Goal: Transaction & Acquisition: Purchase product/service

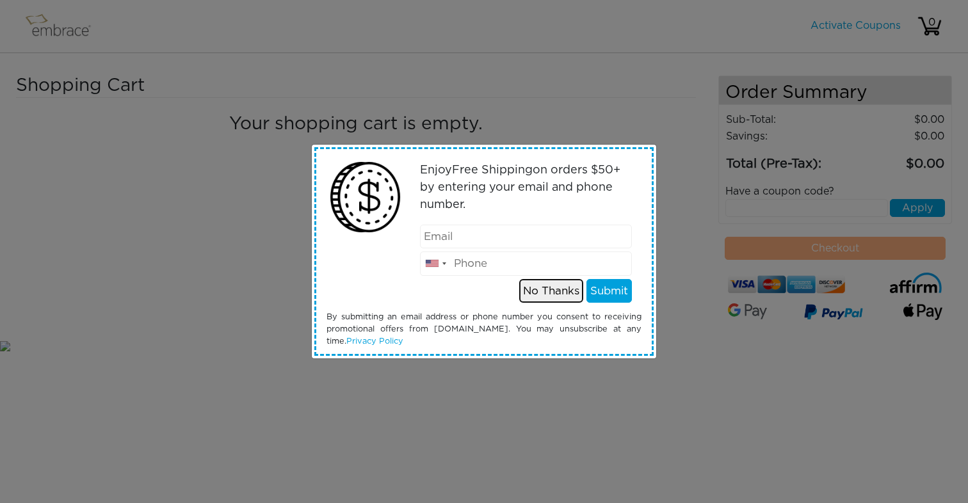
click at [563, 296] on button "No Thanks" at bounding box center [551, 291] width 64 height 24
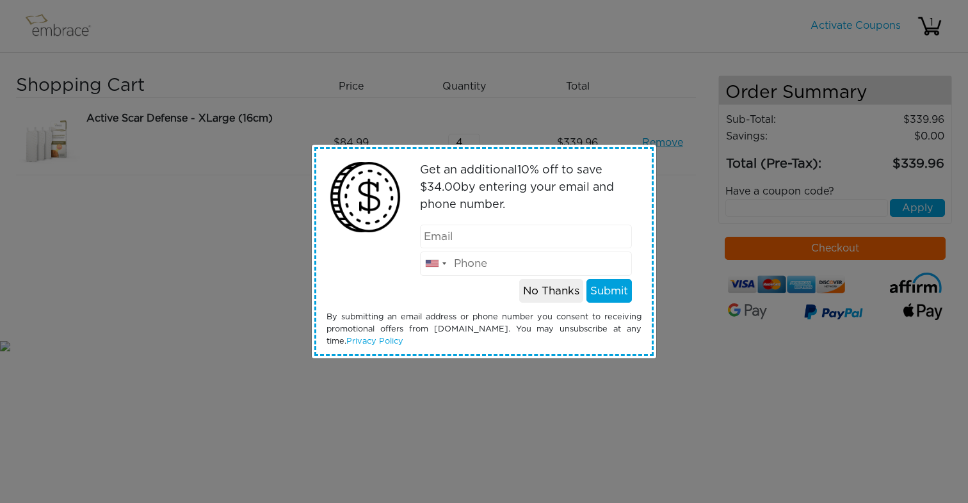
click at [535, 243] on input "email" at bounding box center [526, 237] width 213 height 24
click at [546, 296] on button "No Thanks" at bounding box center [551, 291] width 64 height 24
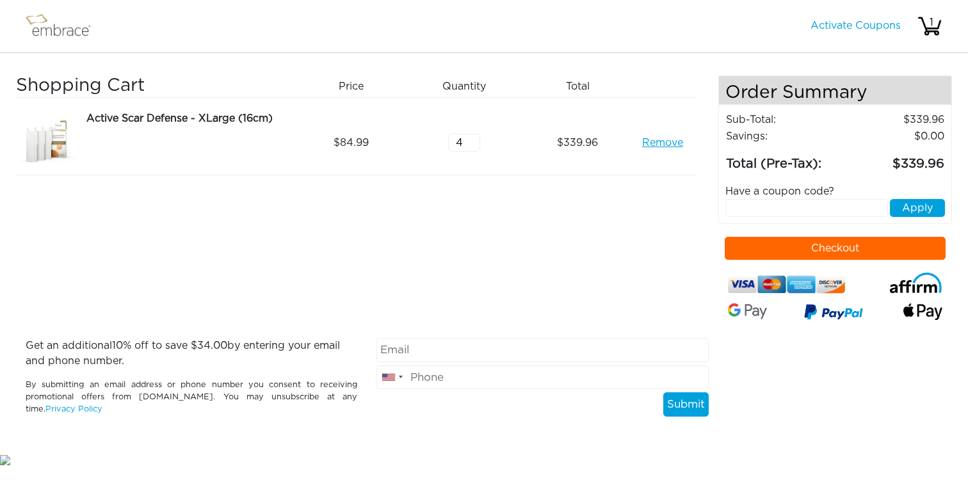
click at [790, 206] on input "text" at bounding box center [806, 208] width 163 height 18
drag, startPoint x: 738, startPoint y: 206, endPoint x: 724, endPoint y: 210, distance: 14.8
click at [724, 210] on div "15OFFCART Apply" at bounding box center [835, 208] width 239 height 18
click at [927, 207] on button "Apply" at bounding box center [917, 208] width 55 height 18
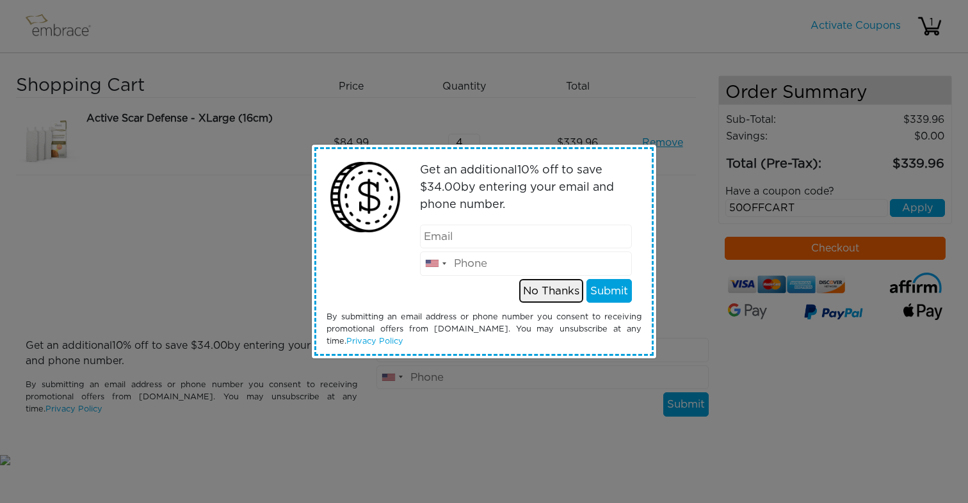
click at [571, 287] on button "No Thanks" at bounding box center [551, 291] width 64 height 24
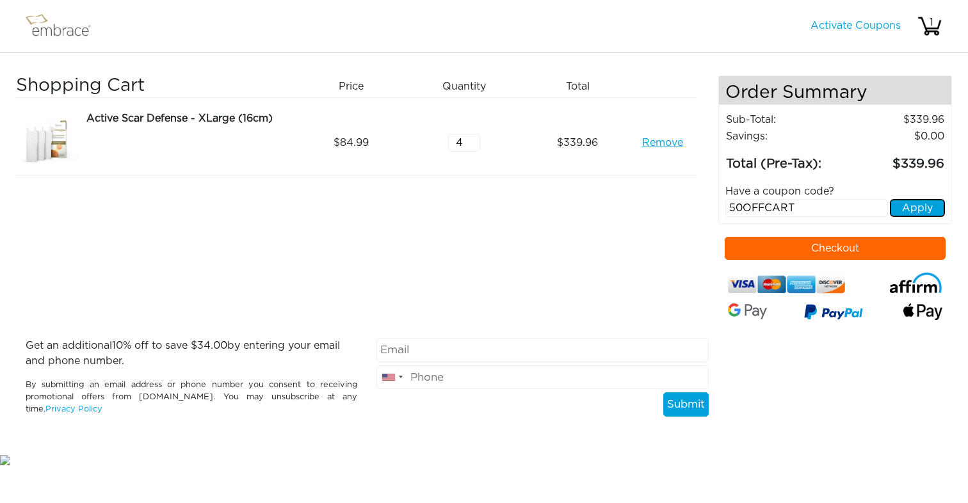
click at [913, 203] on button "Apply" at bounding box center [917, 208] width 55 height 18
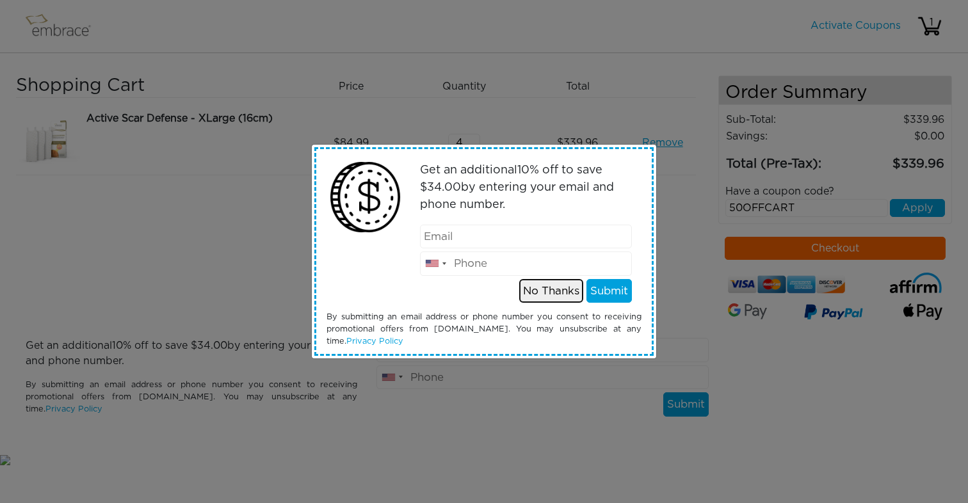
click at [561, 297] on button "No Thanks" at bounding box center [551, 291] width 64 height 24
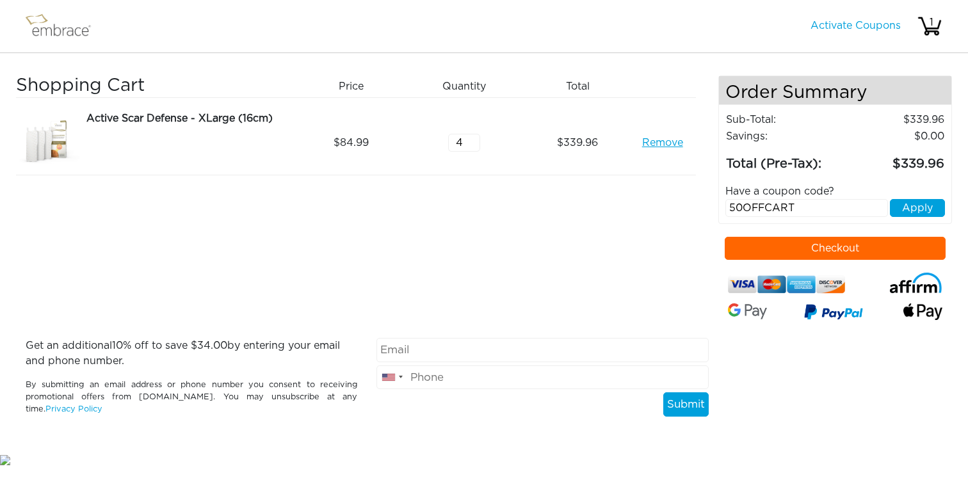
drag, startPoint x: 740, startPoint y: 210, endPoint x: 724, endPoint y: 210, distance: 16.0
click at [724, 210] on div "50OFFCART Apply" at bounding box center [835, 208] width 239 height 18
type input "15OFFCART"
click at [925, 212] on button "Apply" at bounding box center [917, 208] width 55 height 18
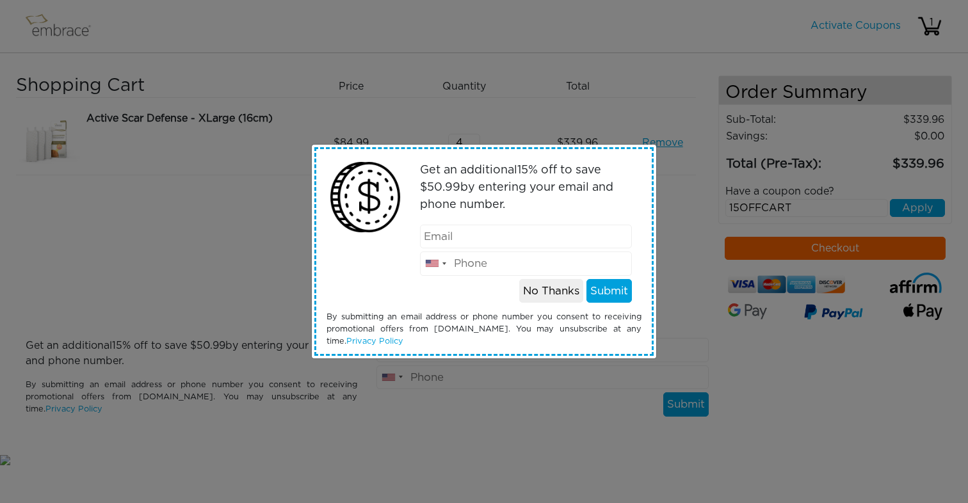
click at [534, 242] on input "email" at bounding box center [526, 237] width 213 height 24
type input "kate.sullivan.a@gmail.com"
type input "9143291063"
click at [609, 291] on button "Submit" at bounding box center [609, 291] width 45 height 24
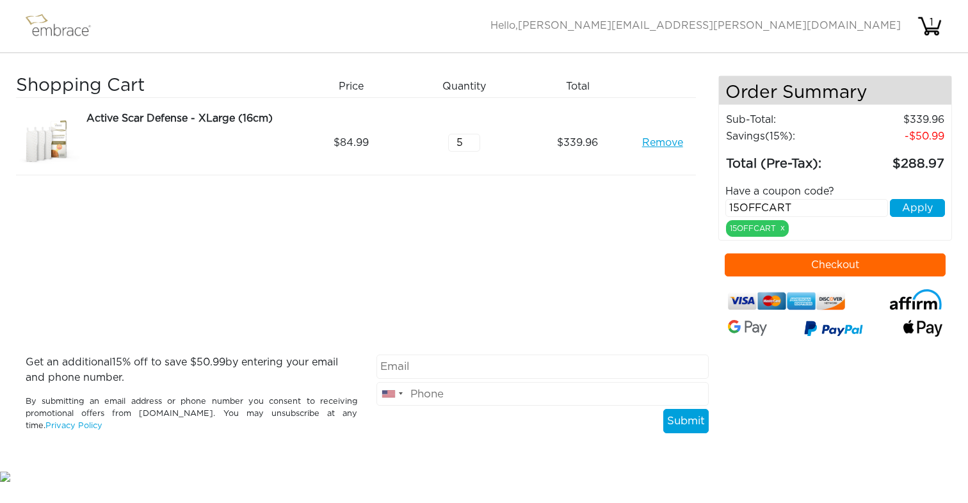
click at [472, 138] on input "5" at bounding box center [464, 143] width 32 height 18
click at [472, 138] on input "6" at bounding box center [464, 143] width 32 height 18
click at [472, 138] on input "7" at bounding box center [464, 143] width 32 height 18
click at [472, 138] on input "8" at bounding box center [464, 143] width 32 height 18
click at [483, 181] on div "Shopping Cart Price Quantity Qty Total Active Scar Defense - XLarge (16cm) Remo…" at bounding box center [367, 215] width 702 height 279
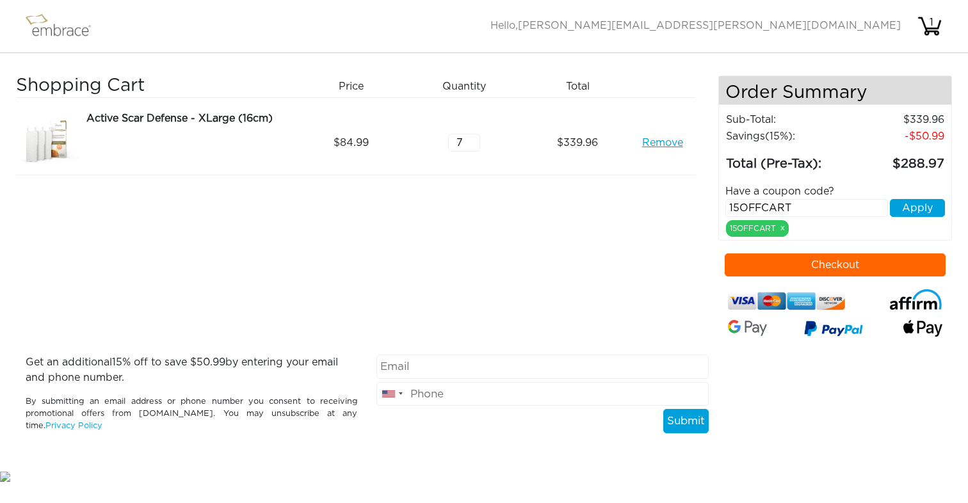
click at [472, 147] on input "7" at bounding box center [464, 143] width 32 height 18
click at [472, 140] on input "8" at bounding box center [464, 143] width 32 height 18
click at [469, 140] on input "9" at bounding box center [464, 143] width 32 height 18
type input "8"
click at [472, 147] on input "8" at bounding box center [464, 143] width 32 height 18
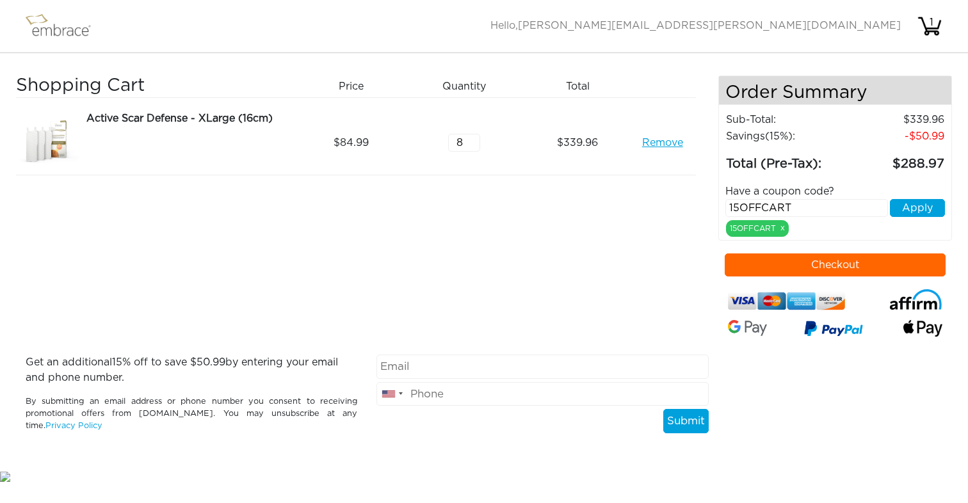
click at [521, 198] on div "Shopping Cart Price Quantity Qty Total Active Scar Defense - XLarge (16cm) Remo…" at bounding box center [367, 215] width 702 height 279
click at [911, 209] on button "Apply" at bounding box center [917, 208] width 55 height 18
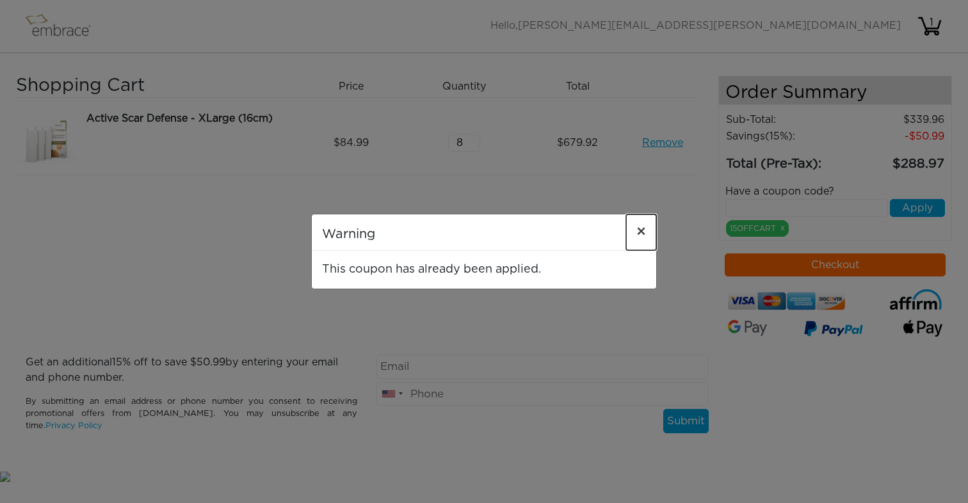
click at [640, 230] on span "×" at bounding box center [641, 232] width 10 height 15
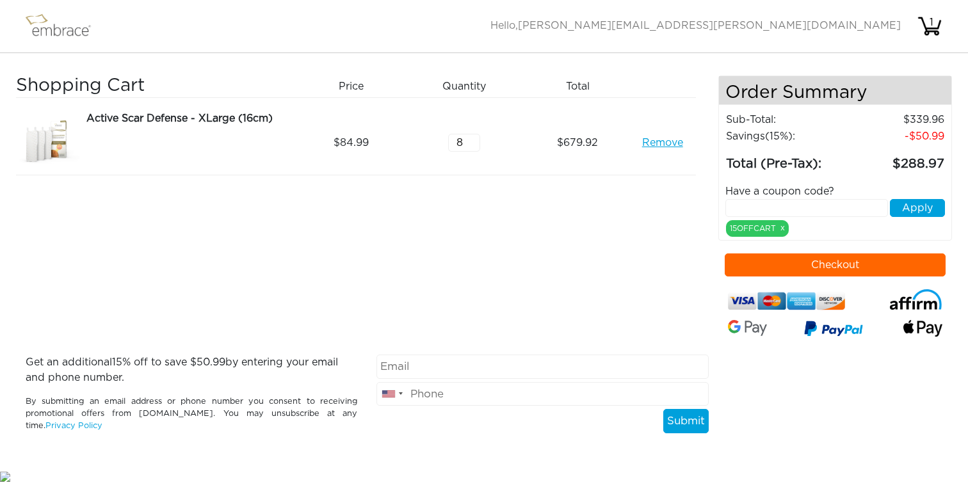
click at [811, 271] on button "Checkout" at bounding box center [836, 265] width 222 height 23
click at [474, 145] on input "7" at bounding box center [464, 143] width 32 height 18
click at [474, 145] on input "6" at bounding box center [464, 143] width 32 height 18
click at [474, 145] on input "5" at bounding box center [464, 143] width 32 height 18
type input "4"
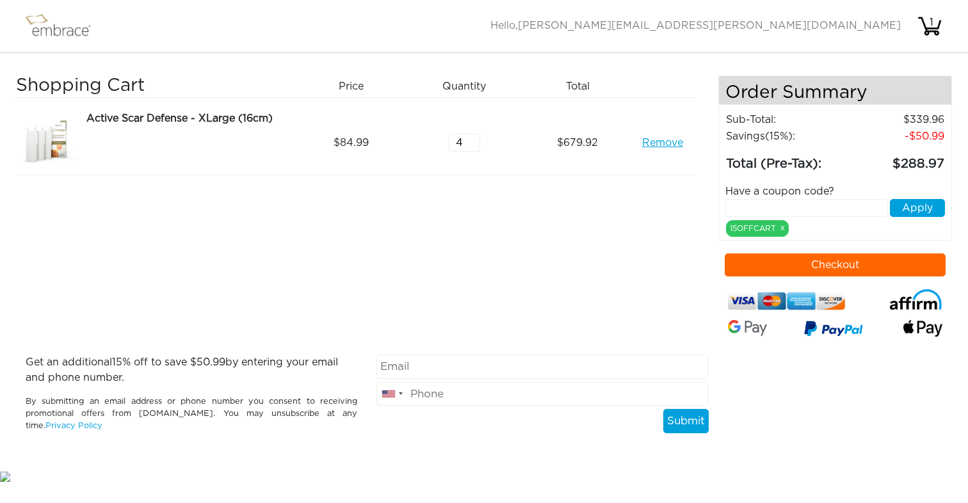
click at [474, 145] on input "4" at bounding box center [464, 143] width 32 height 18
click at [813, 268] on button "Checkout" at bounding box center [836, 265] width 222 height 23
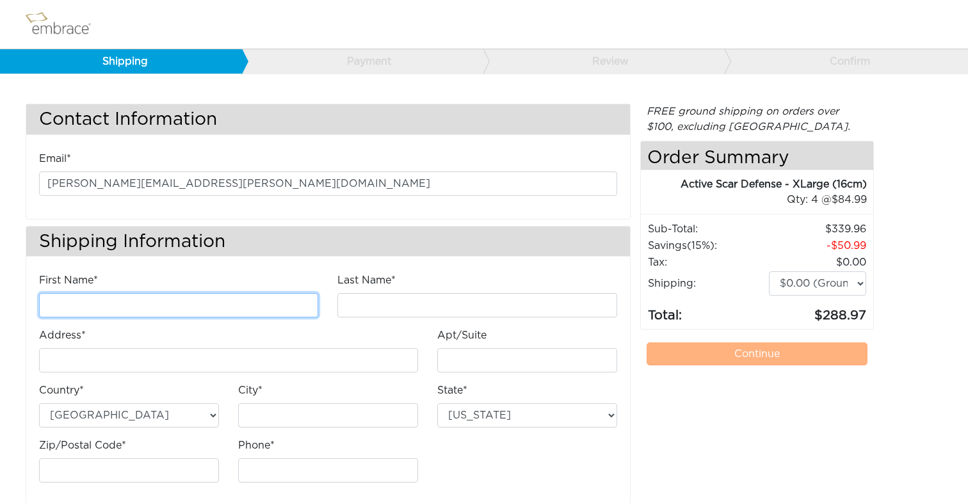
click at [250, 305] on input "First Name*" at bounding box center [178, 305] width 279 height 24
type input "Kate"
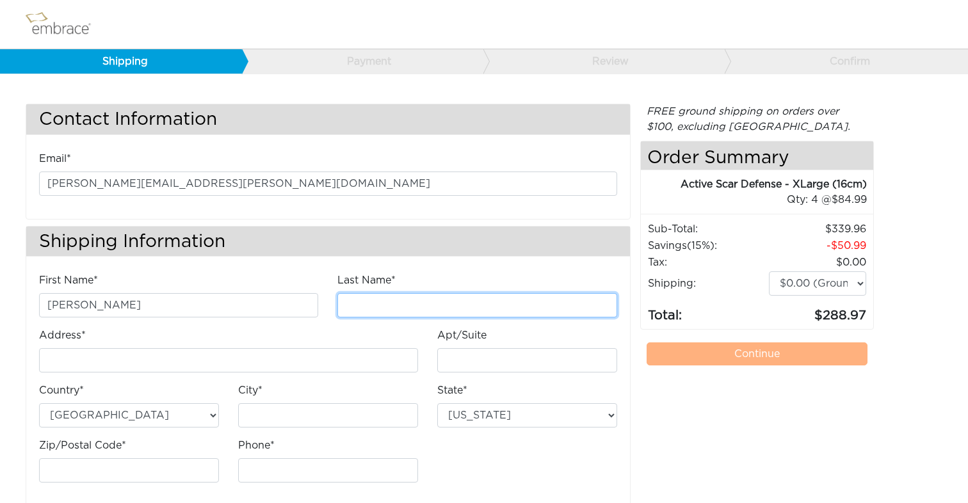
type input "Sullivan"
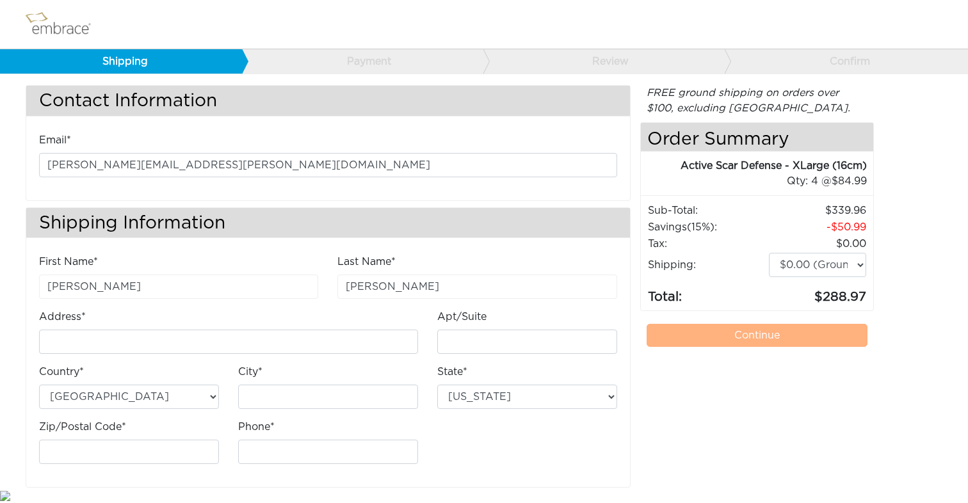
click at [195, 324] on div "Address*" at bounding box center [228, 331] width 379 height 45
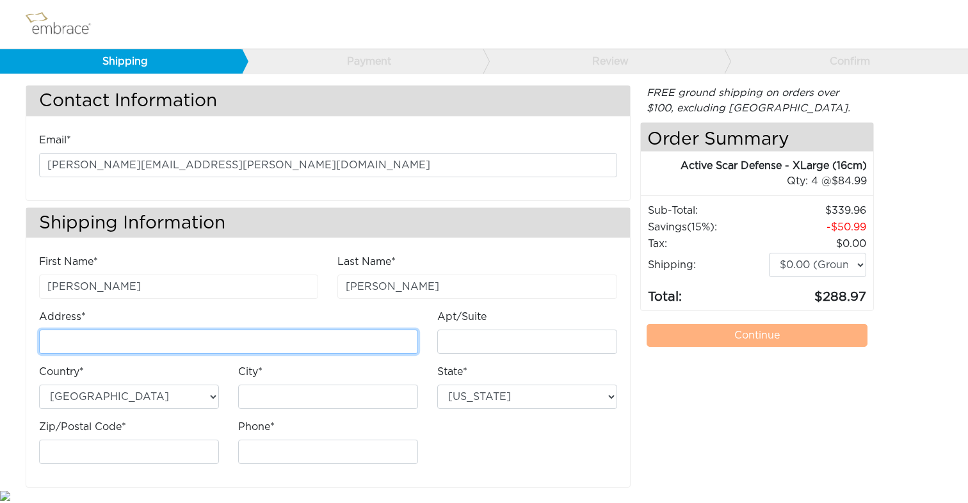
click at [193, 339] on input "Address*" at bounding box center [228, 342] width 379 height 24
type input "4 Carle Ave"
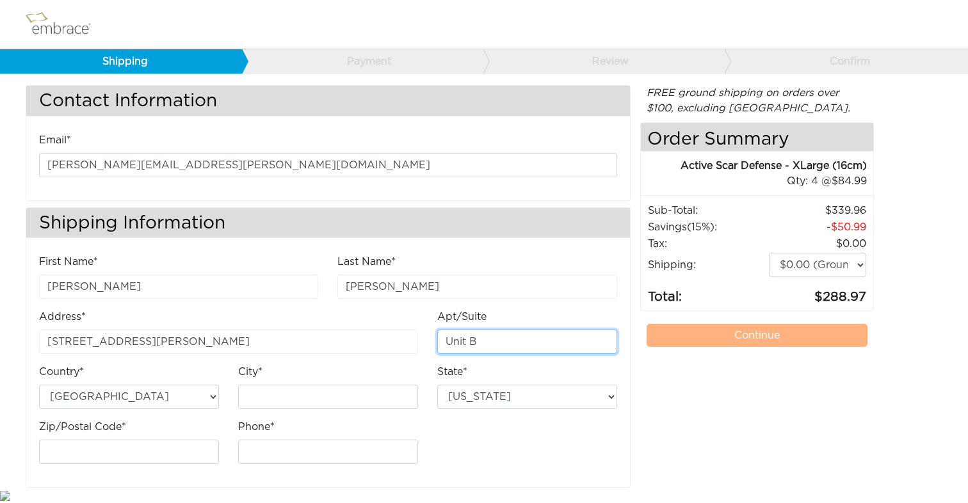
type input "Unit B"
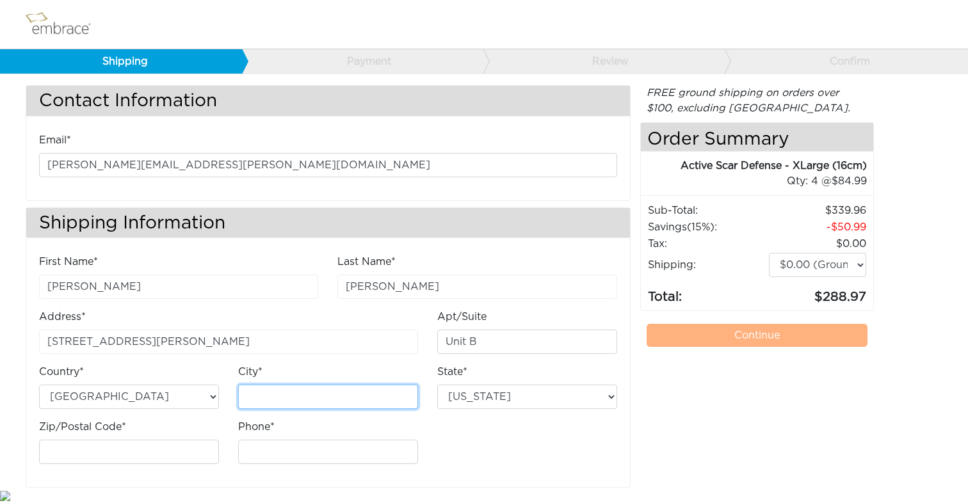
click at [257, 387] on input "City*" at bounding box center [328, 397] width 180 height 24
type input "Hudson"
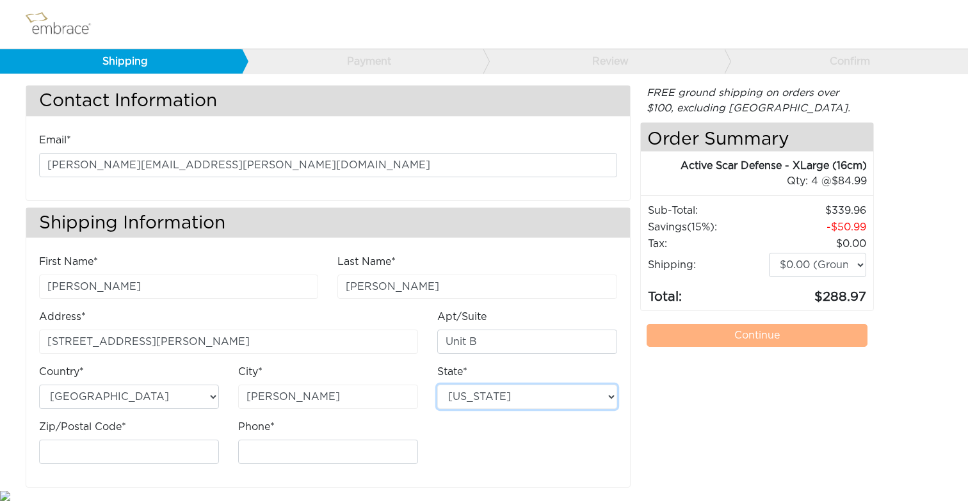
click at [476, 401] on select "Alabama Alaska Arizona Arkansas California Colorado Connecticut District of Col…" at bounding box center [527, 397] width 180 height 24
select select "NY"
click at [437, 385] on select "Alabama Alaska Arizona Arkansas California Colorado Connecticut District of Col…" at bounding box center [527, 397] width 180 height 24
click at [147, 451] on input "Zip/Postal Code*" at bounding box center [129, 452] width 180 height 24
type input "12534"
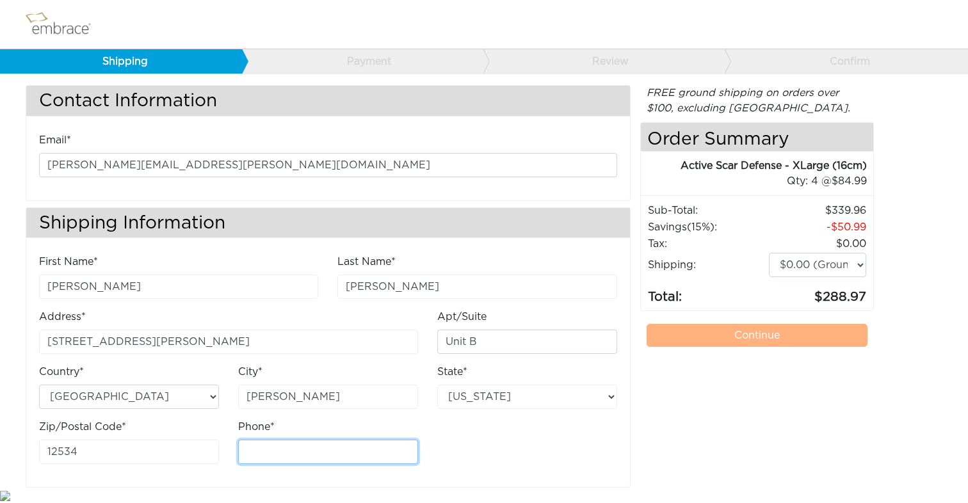
click at [286, 462] on input "Phone*" at bounding box center [328, 452] width 180 height 24
type input "9143291063"
click at [466, 462] on div "First Name* Kate Last Name* Sullivan Address* 4 Carle Ave Apt/Suite Unit B City*" at bounding box center [327, 364] width 597 height 220
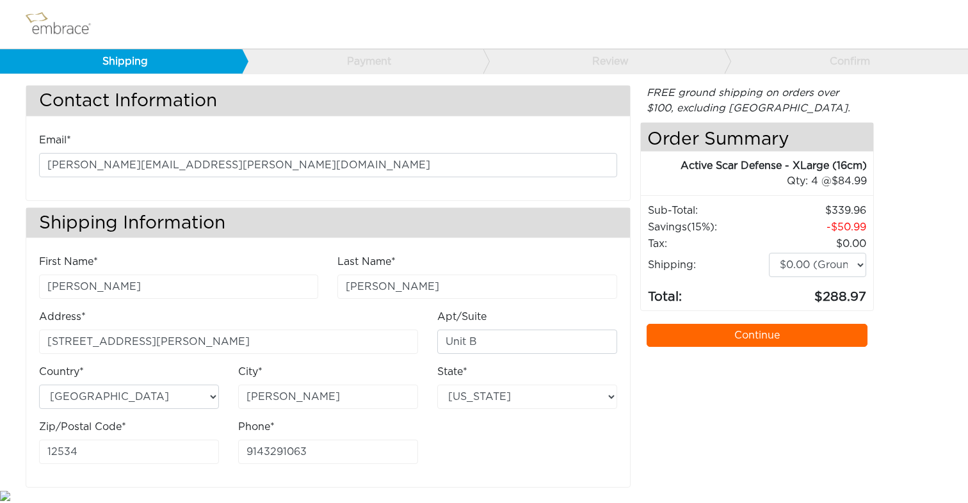
click at [738, 330] on link "Continue" at bounding box center [758, 335] width 222 height 23
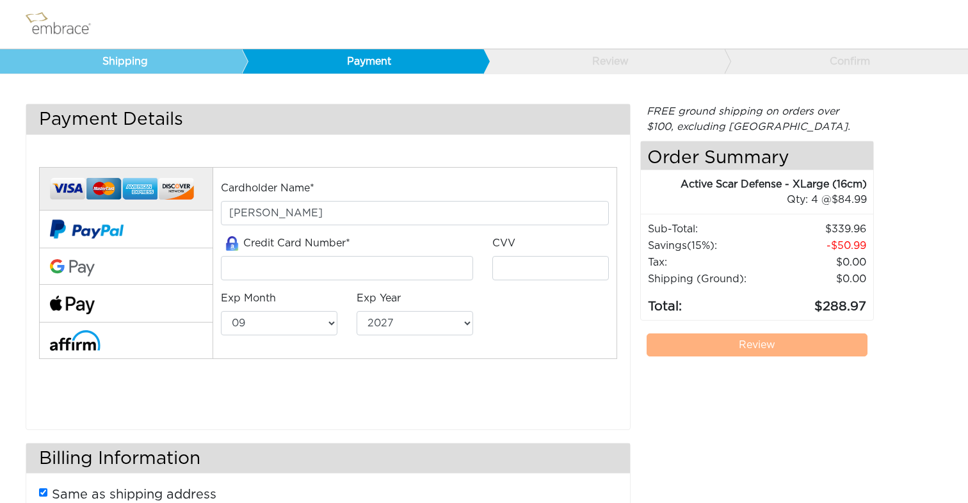
select select "9"
select select "2027"
click at [376, 277] on input "tel" at bounding box center [347, 268] width 252 height 24
type input "[PERSON_NAME]"
type input "5362192058619723"
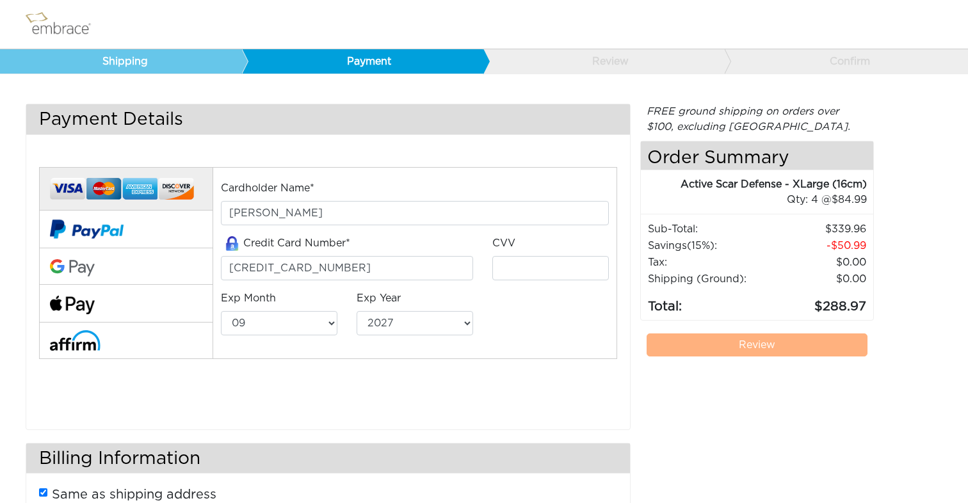
type input "644"
select select "2"
select select "2029"
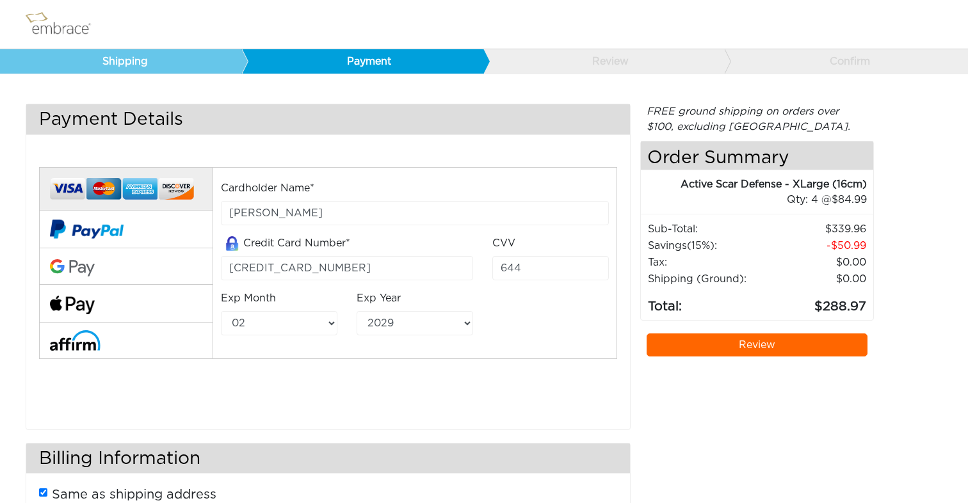
click at [775, 348] on link "Review" at bounding box center [758, 345] width 222 height 23
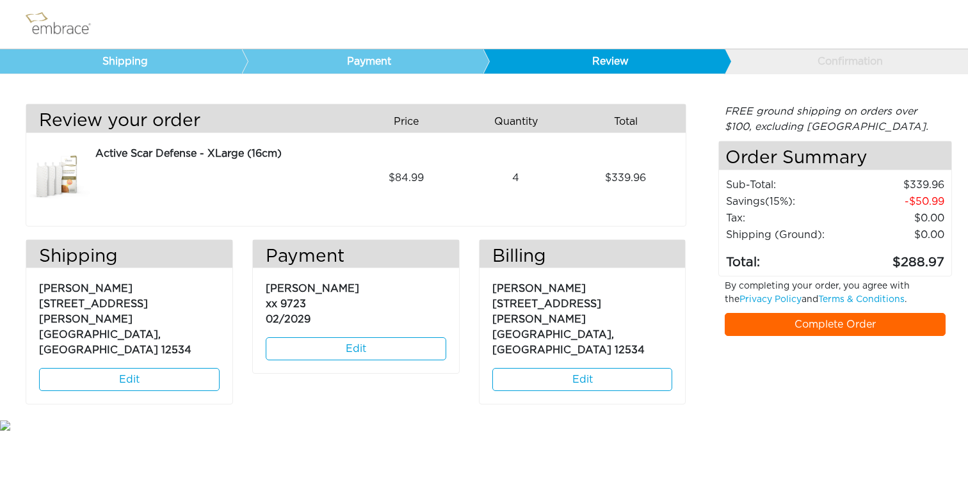
click at [800, 332] on link "Complete Order" at bounding box center [836, 324] width 222 height 23
